Goal: Navigation & Orientation: Understand site structure

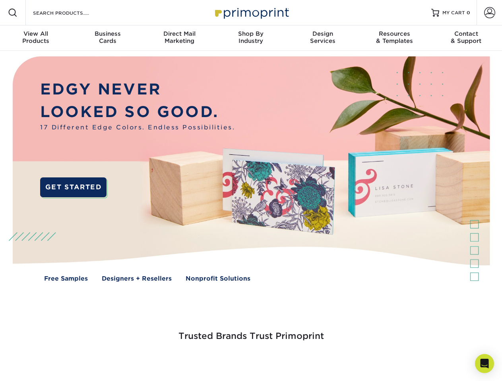
click at [489, 13] on span at bounding box center [489, 12] width 11 height 11
click at [36, 38] on div "View All Products" at bounding box center [36, 37] width 72 height 14
click at [107, 38] on div "Business Cards" at bounding box center [108, 37] width 72 height 14
click at [179, 38] on div "Direct Mail Marketing" at bounding box center [179, 37] width 72 height 14
click at [251, 38] on div "Shop By Industry" at bounding box center [251, 37] width 72 height 14
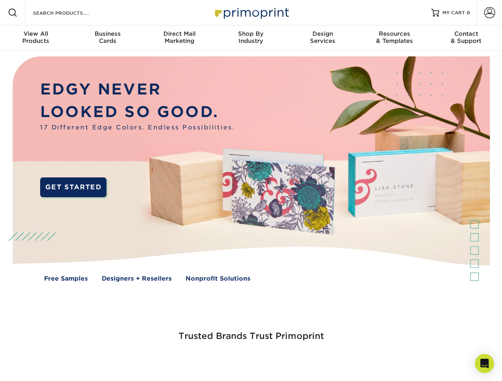
click at [323, 38] on div "Design Services" at bounding box center [323, 37] width 72 height 14
click at [394, 38] on div "Resources & Templates" at bounding box center [394, 37] width 72 height 14
click at [466, 38] on div "Contact & Support" at bounding box center [466, 37] width 72 height 14
click at [484, 364] on icon "Open Intercom Messenger" at bounding box center [484, 364] width 8 height 10
